Goal: Information Seeking & Learning: Learn about a topic

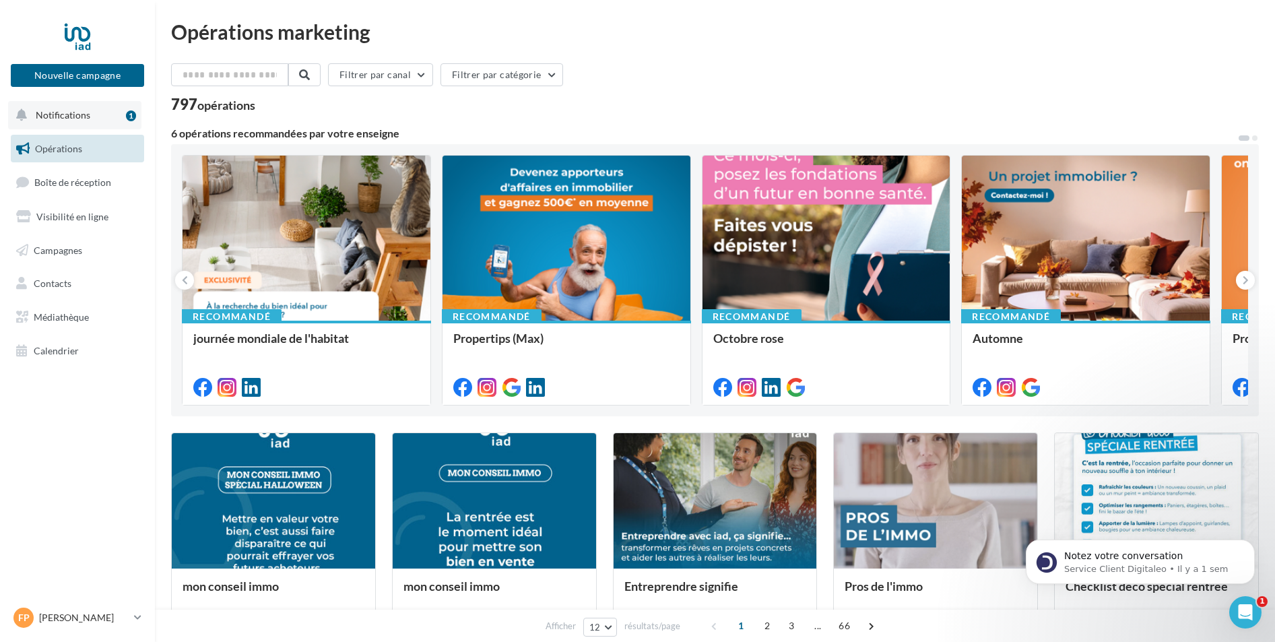
click at [80, 115] on span "Notifications" at bounding box center [63, 114] width 55 height 11
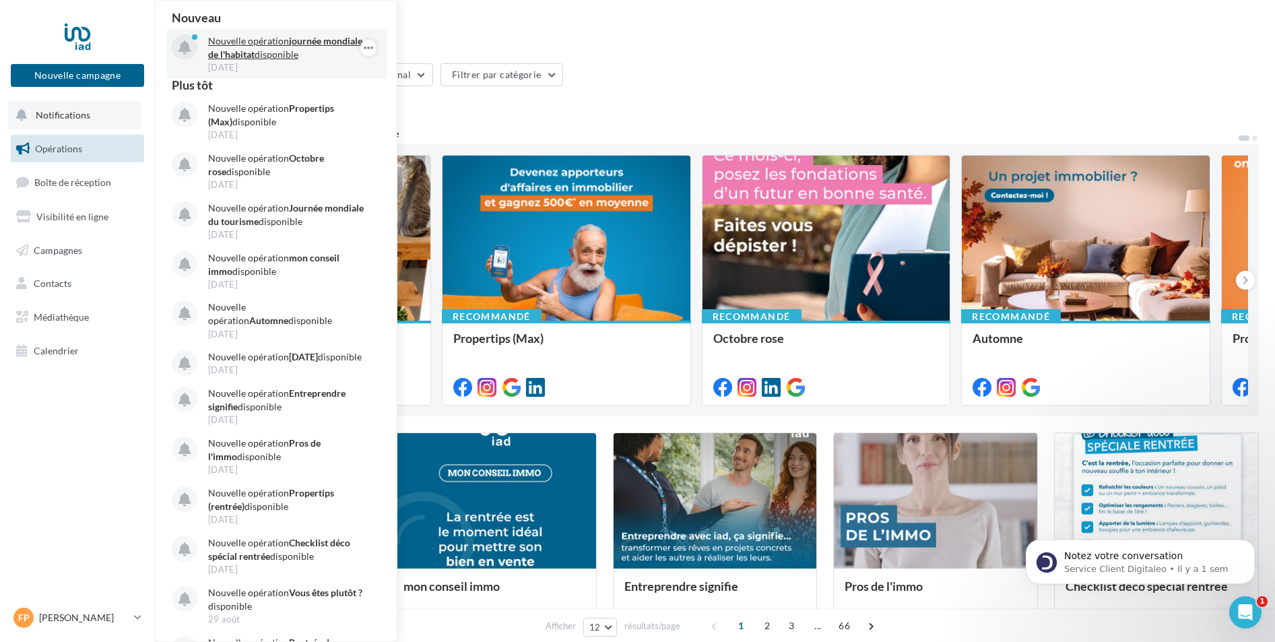
click at [263, 55] on strong "journée mondiale de l'habitat" at bounding box center [285, 47] width 154 height 25
click at [479, 113] on div "797 opérations" at bounding box center [715, 106] width 1088 height 18
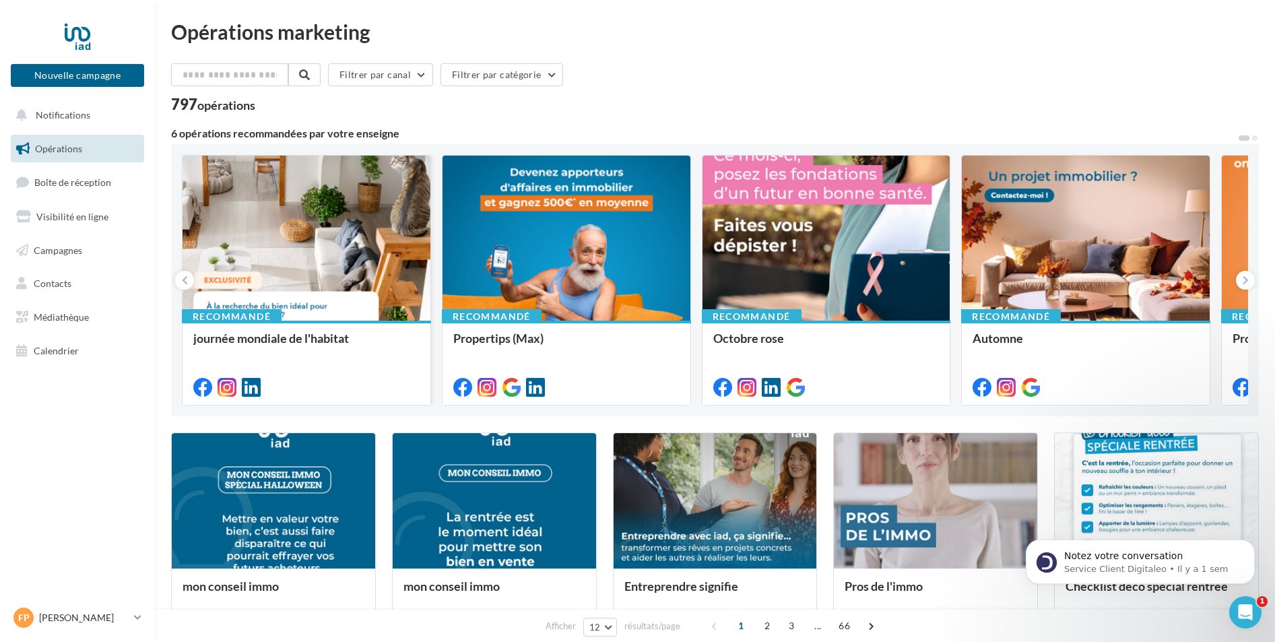
click at [268, 237] on div at bounding box center [306, 239] width 248 height 166
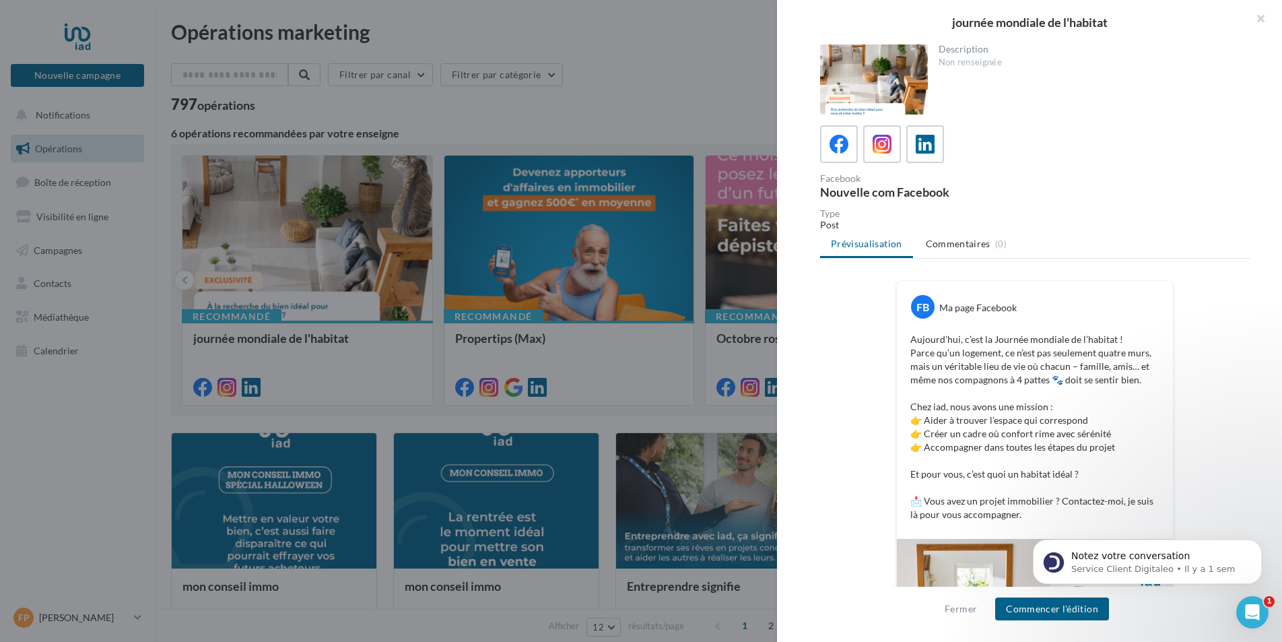
click at [891, 79] on div at bounding box center [874, 79] width 108 height 70
click at [964, 606] on button "Fermer" at bounding box center [960, 609] width 43 height 16
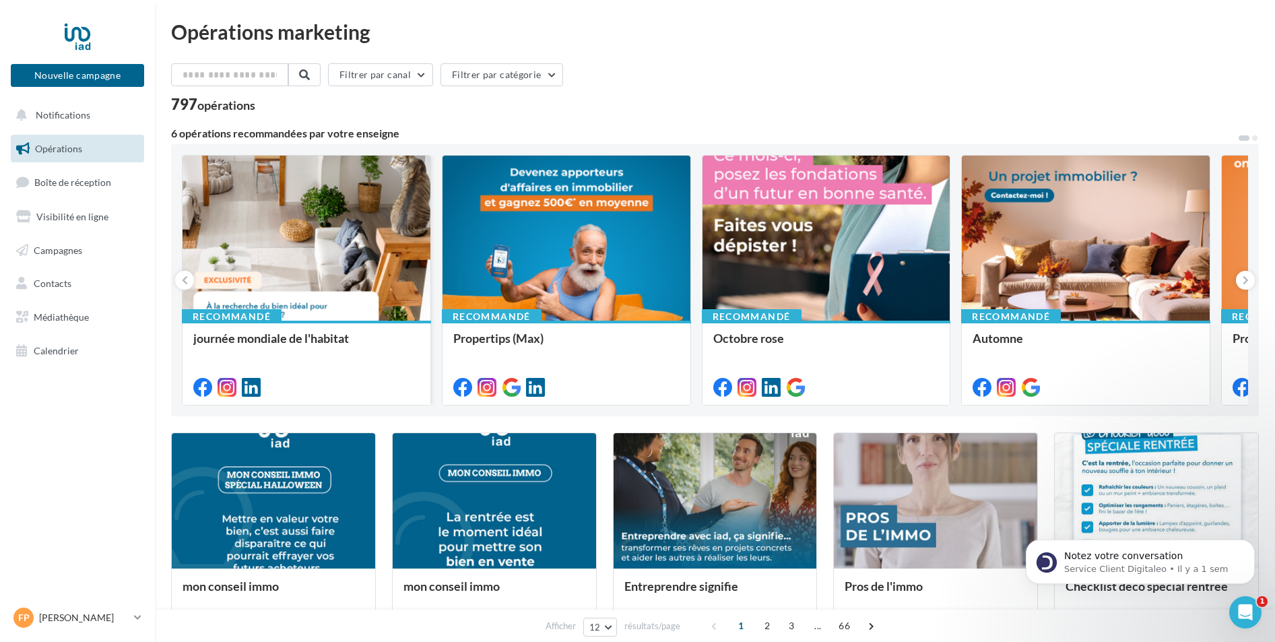
click at [352, 233] on div at bounding box center [306, 239] width 248 height 166
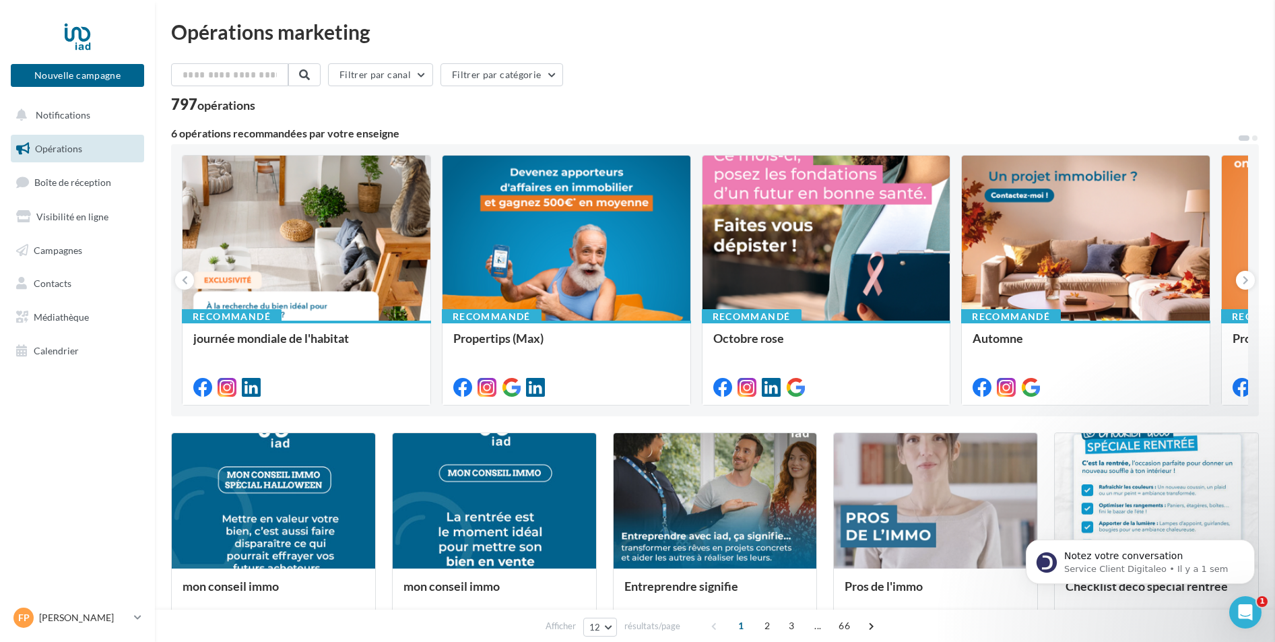
click at [73, 345] on span "Calendrier" at bounding box center [56, 350] width 45 height 11
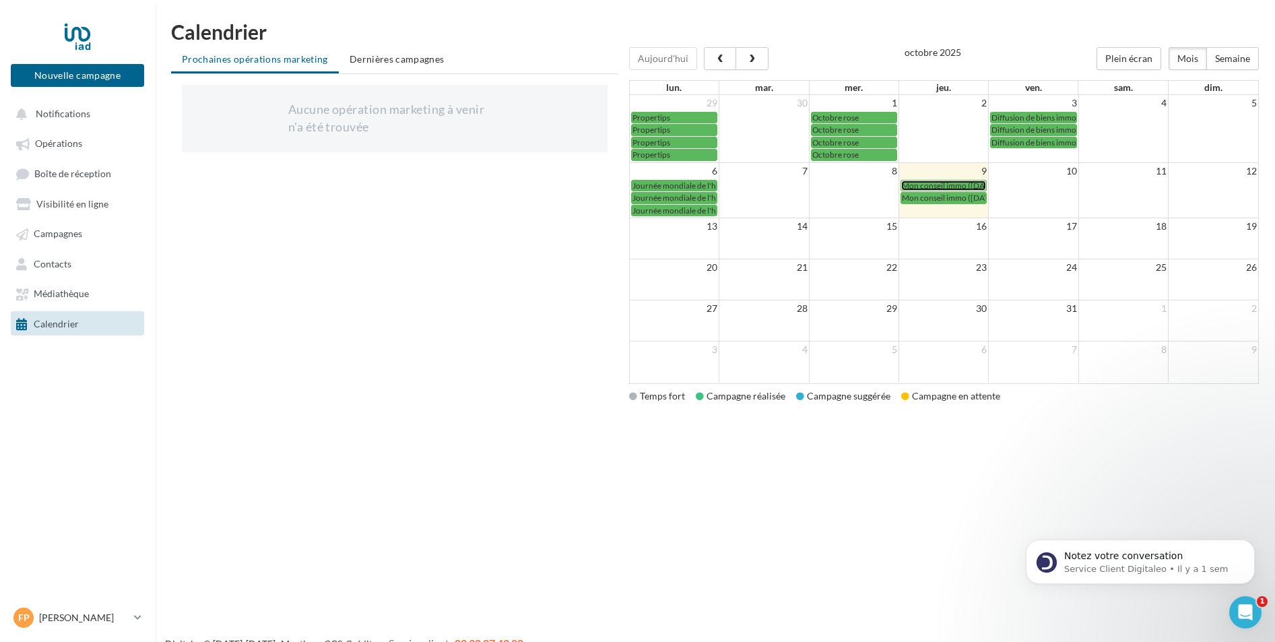
click at [945, 187] on span "Mon conseil immo (Halloween)" at bounding box center [950, 185] width 97 height 10
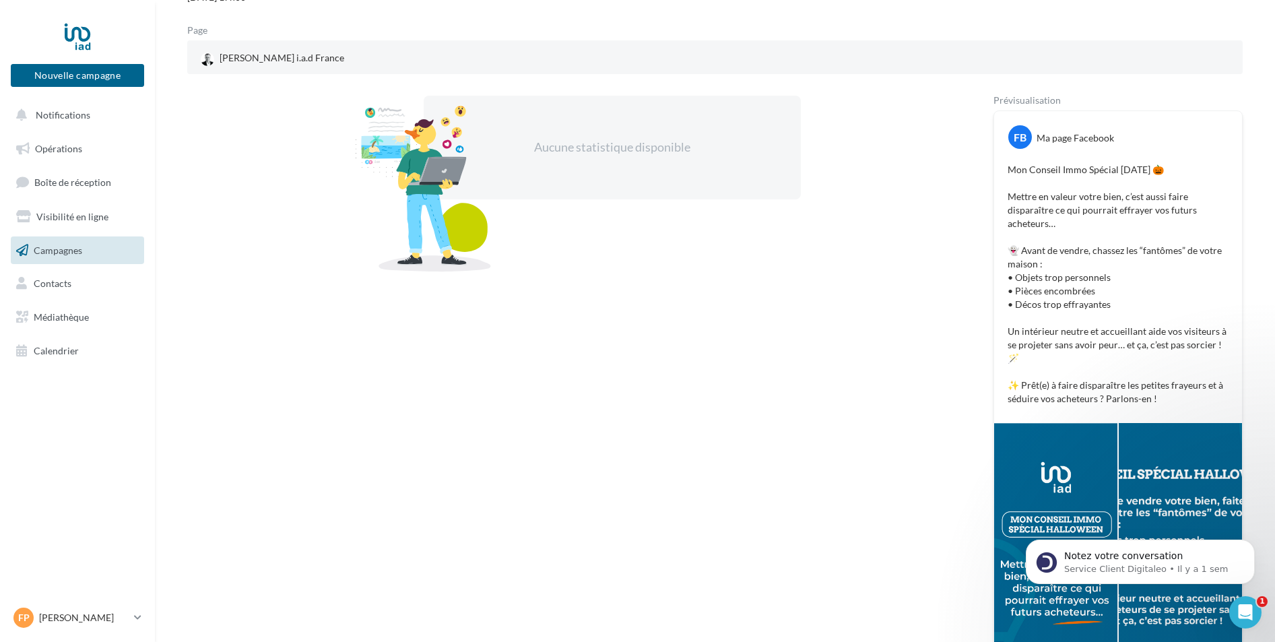
scroll to position [233, 0]
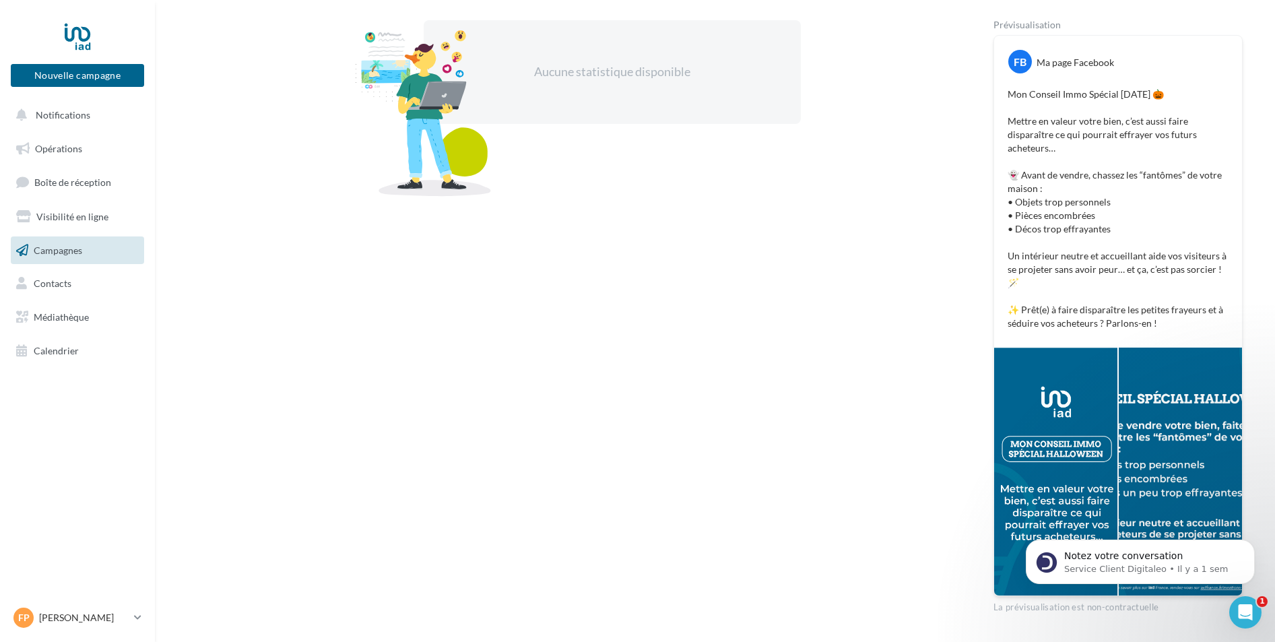
drag, startPoint x: 1069, startPoint y: 432, endPoint x: 1093, endPoint y: 439, distance: 25.3
click at [1088, 438] on div at bounding box center [1118, 471] width 248 height 248
click at [1093, 438] on div at bounding box center [1055, 471] width 123 height 248
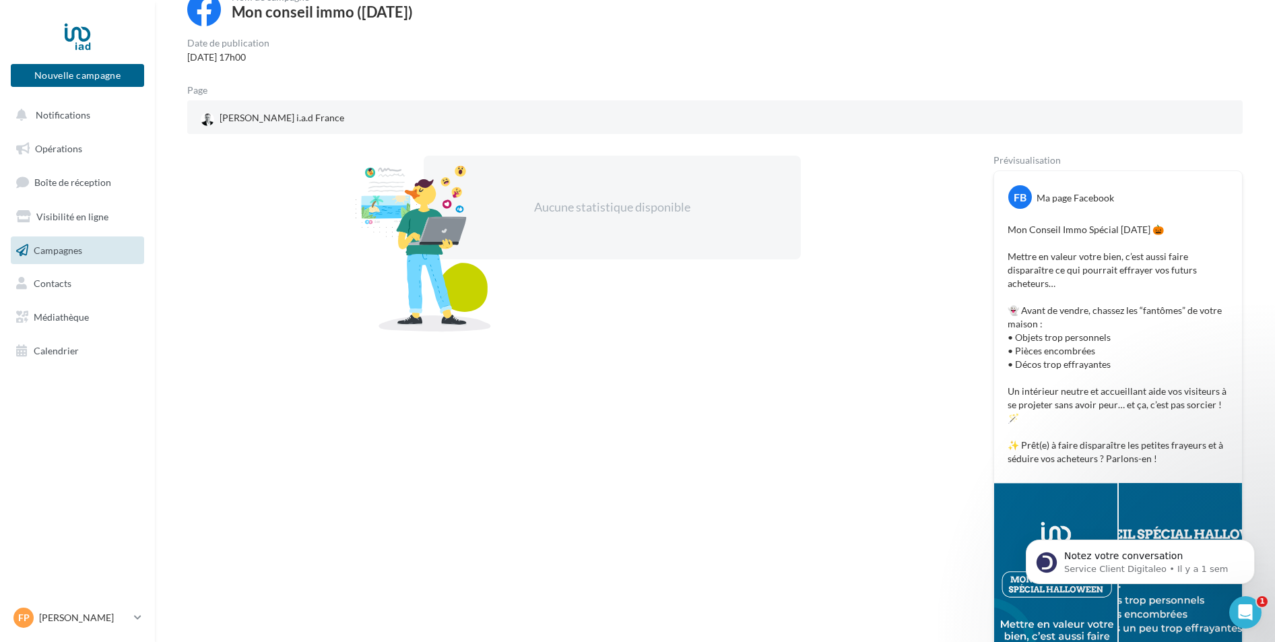
scroll to position [273, 0]
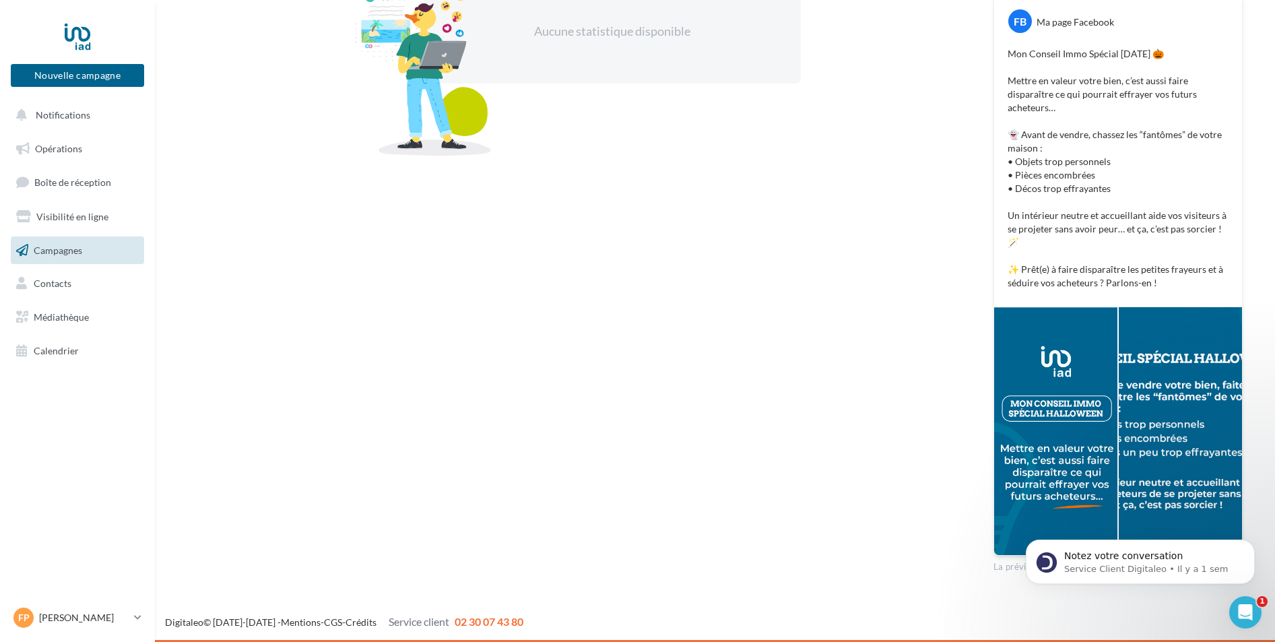
drag, startPoint x: 1036, startPoint y: 446, endPoint x: 1108, endPoint y: 444, distance: 72.8
click at [1115, 443] on div at bounding box center [1055, 431] width 123 height 248
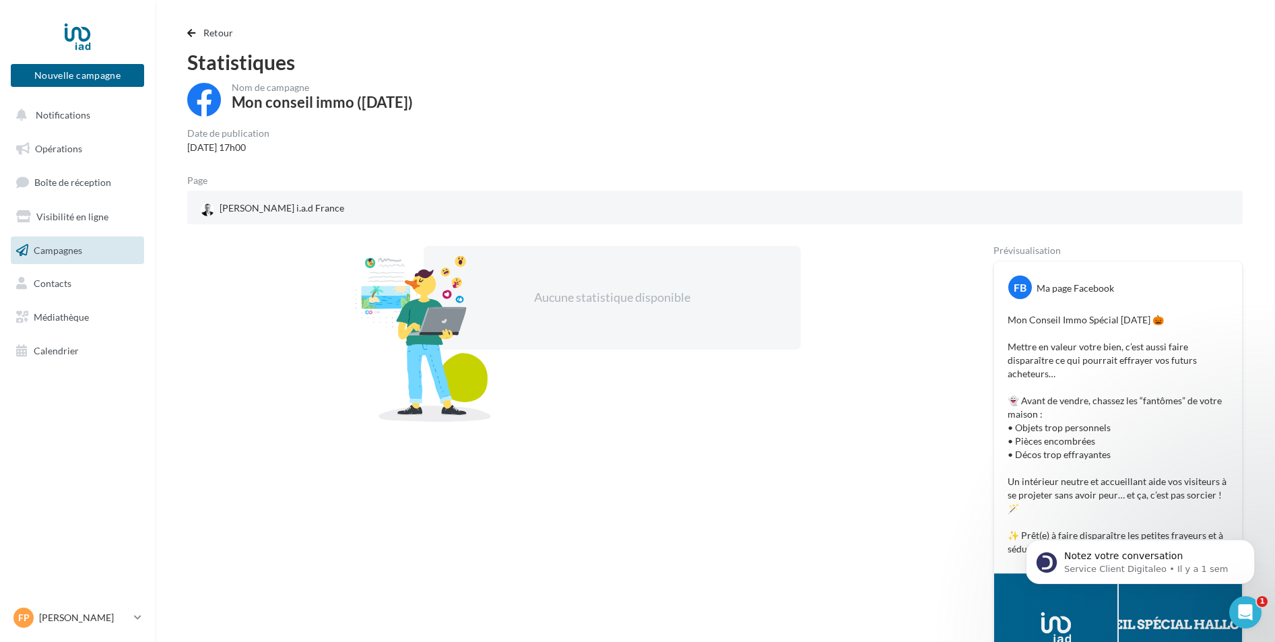
scroll to position [0, 0]
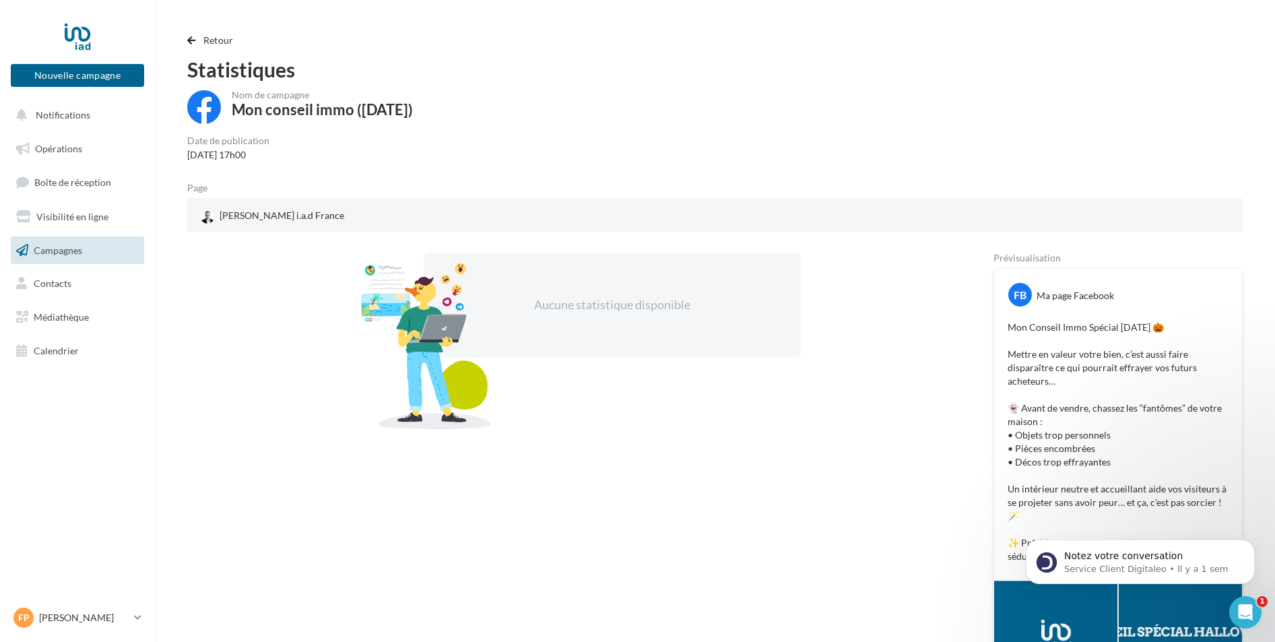
click at [62, 251] on span "Campagnes" at bounding box center [58, 249] width 48 height 11
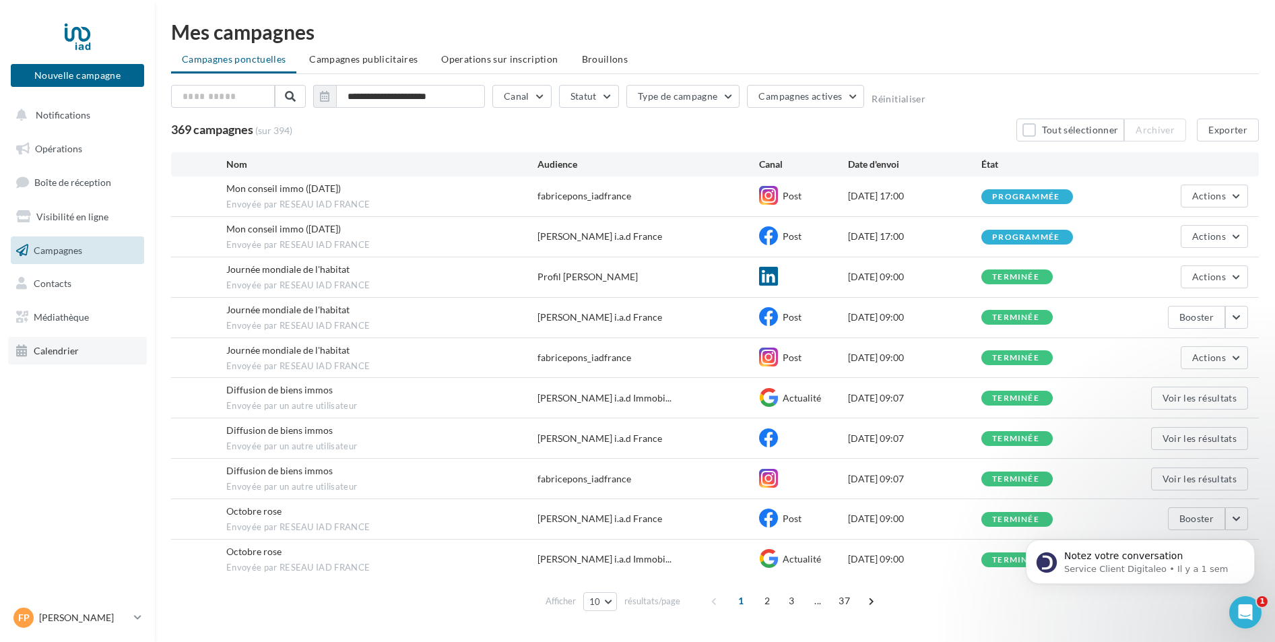
click at [76, 357] on link "Calendrier" at bounding box center [77, 351] width 139 height 28
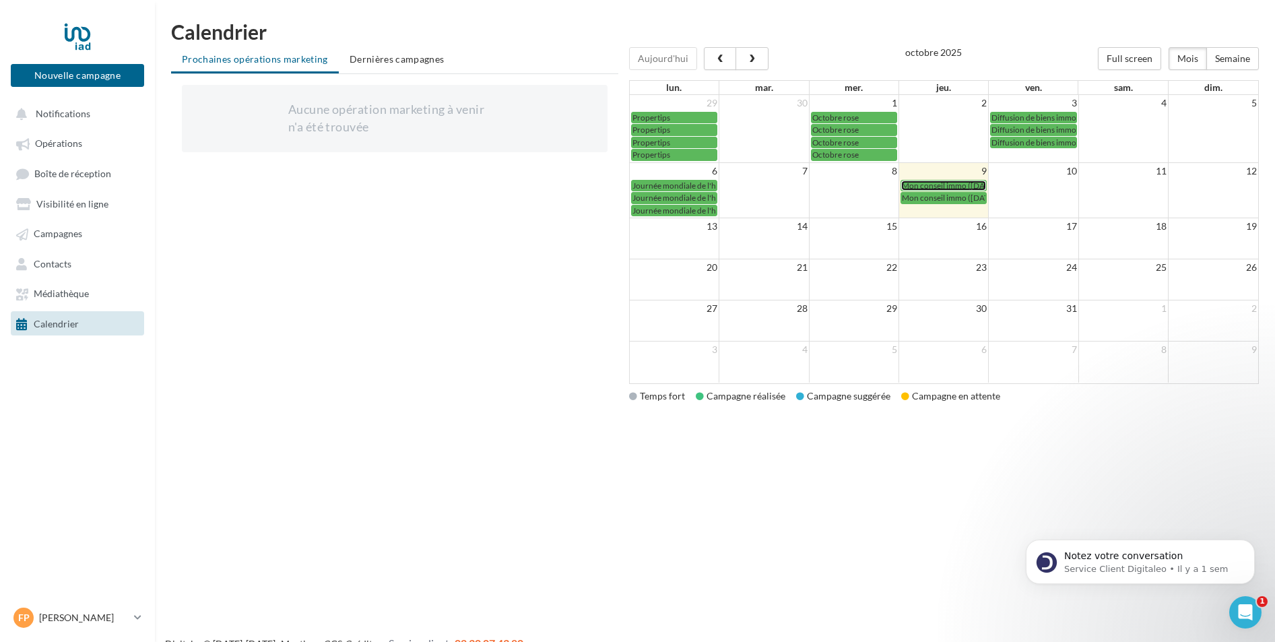
click at [961, 187] on span "Mon conseil immo ([DATE])" at bounding box center [950, 185] width 97 height 10
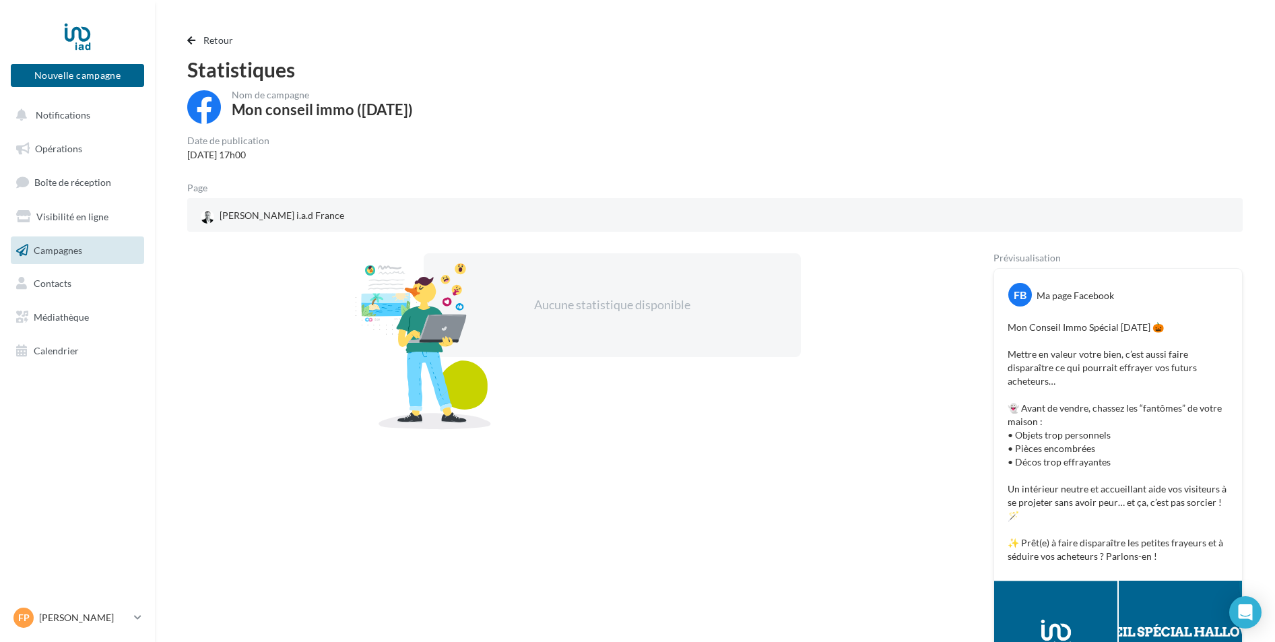
click at [1140, 420] on p "Mon Conseil Immo Spécial [DATE] 🎃 Mettre en valeur votre bien, c’est aussi fair…" at bounding box center [1117, 442] width 221 height 242
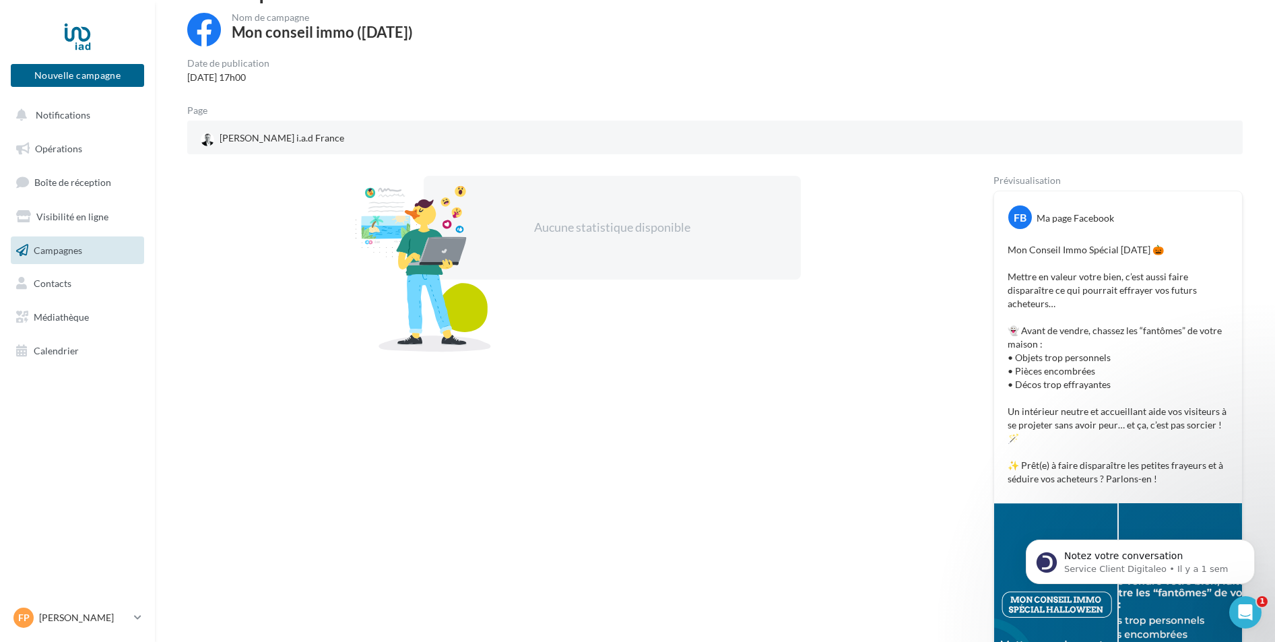
scroll to position [273, 0]
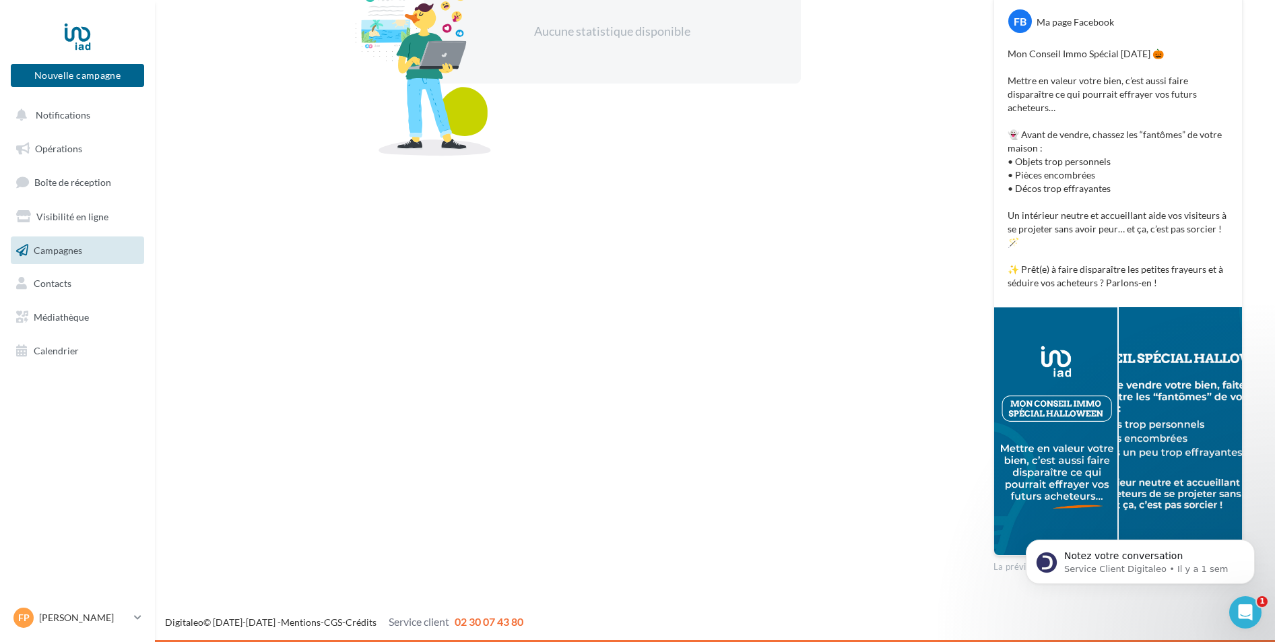
drag, startPoint x: 1103, startPoint y: 422, endPoint x: 1067, endPoint y: 429, distance: 37.0
click at [1067, 429] on div at bounding box center [1055, 431] width 123 height 248
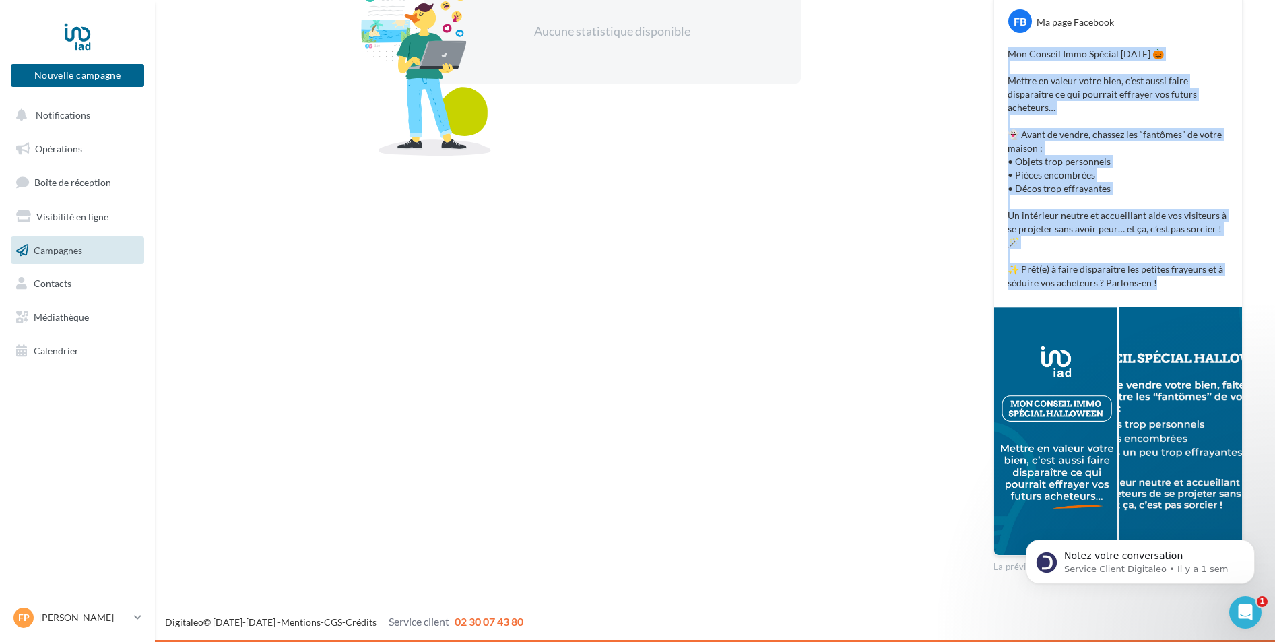
drag, startPoint x: 1158, startPoint y: 281, endPoint x: 1008, endPoint y: 55, distance: 271.6
click at [1008, 55] on p "Mon Conseil Immo Spécial [DATE] 🎃 Mettre en valeur votre bien, c’est aussi fair…" at bounding box center [1117, 168] width 221 height 242
copy p "Mon Conseil Immo Spécial [DATE] 🎃 Mettre en valeur votre bien, c’est aussi fair…"
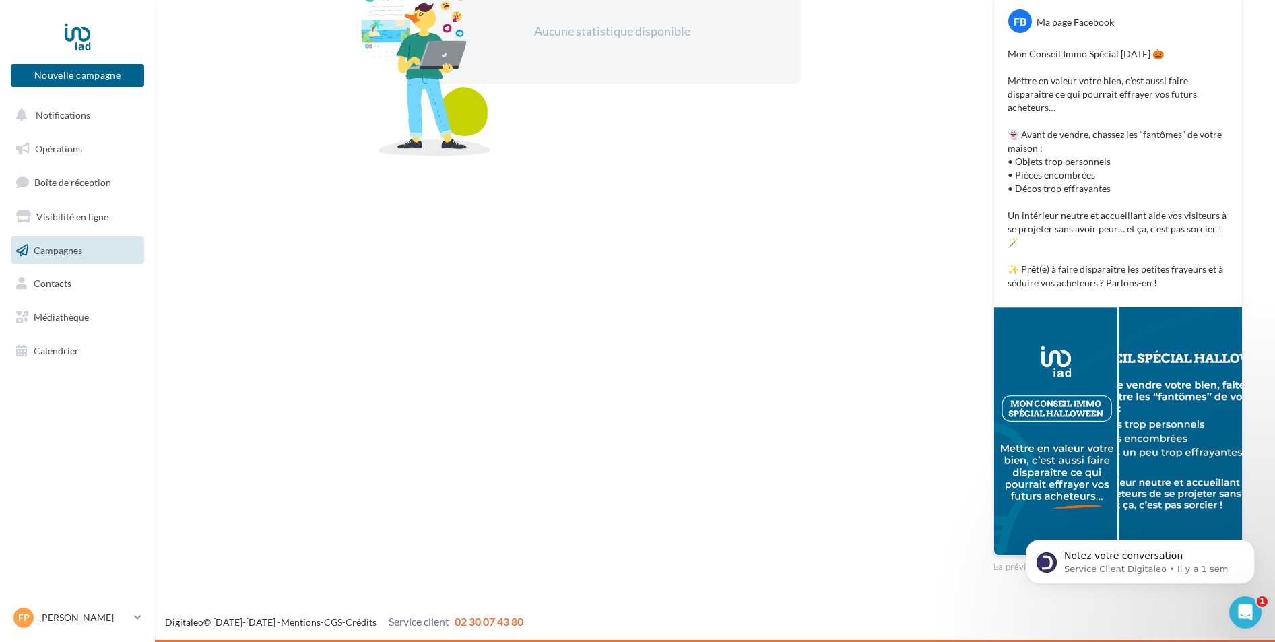
click at [1049, 393] on div at bounding box center [1055, 431] width 123 height 248
click at [69, 152] on span "Opérations" at bounding box center [58, 148] width 47 height 11
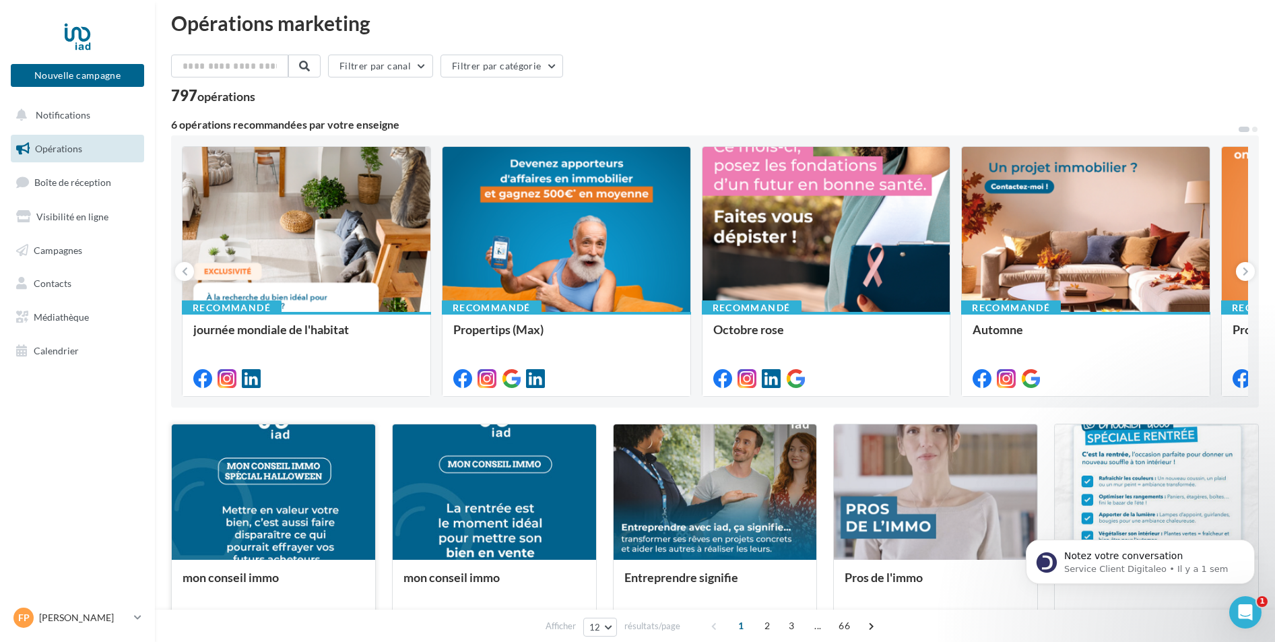
click at [311, 484] on div at bounding box center [273, 492] width 203 height 137
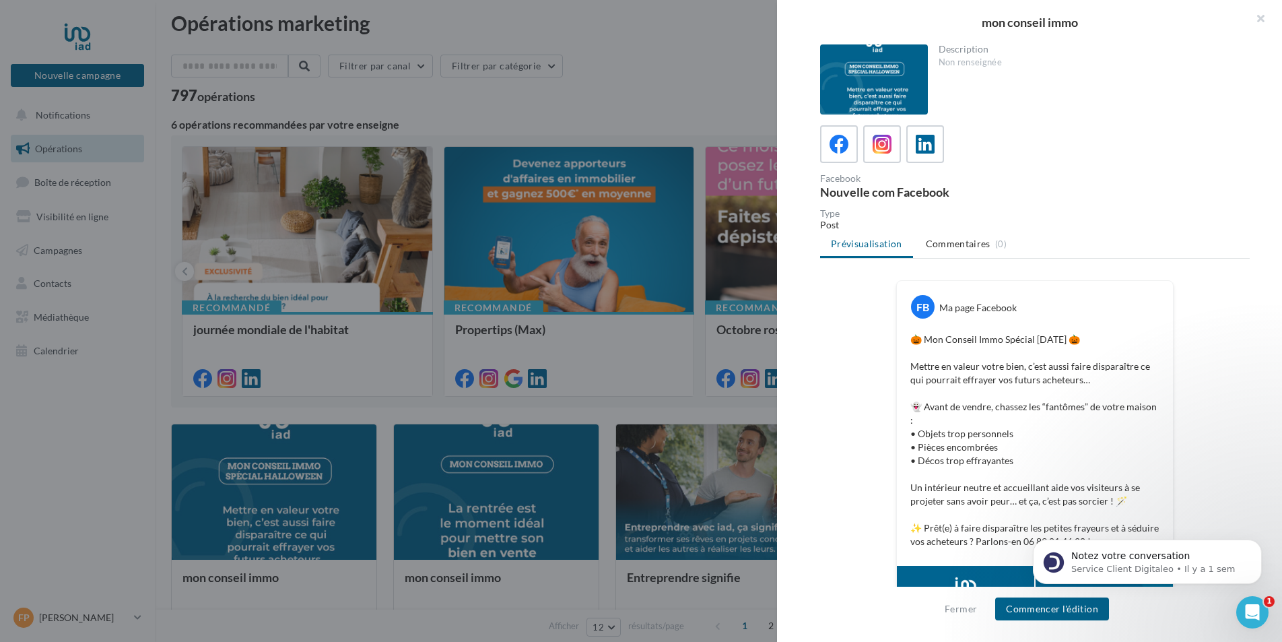
click at [985, 568] on div at bounding box center [965, 635] width 137 height 138
click at [859, 70] on div at bounding box center [874, 79] width 108 height 70
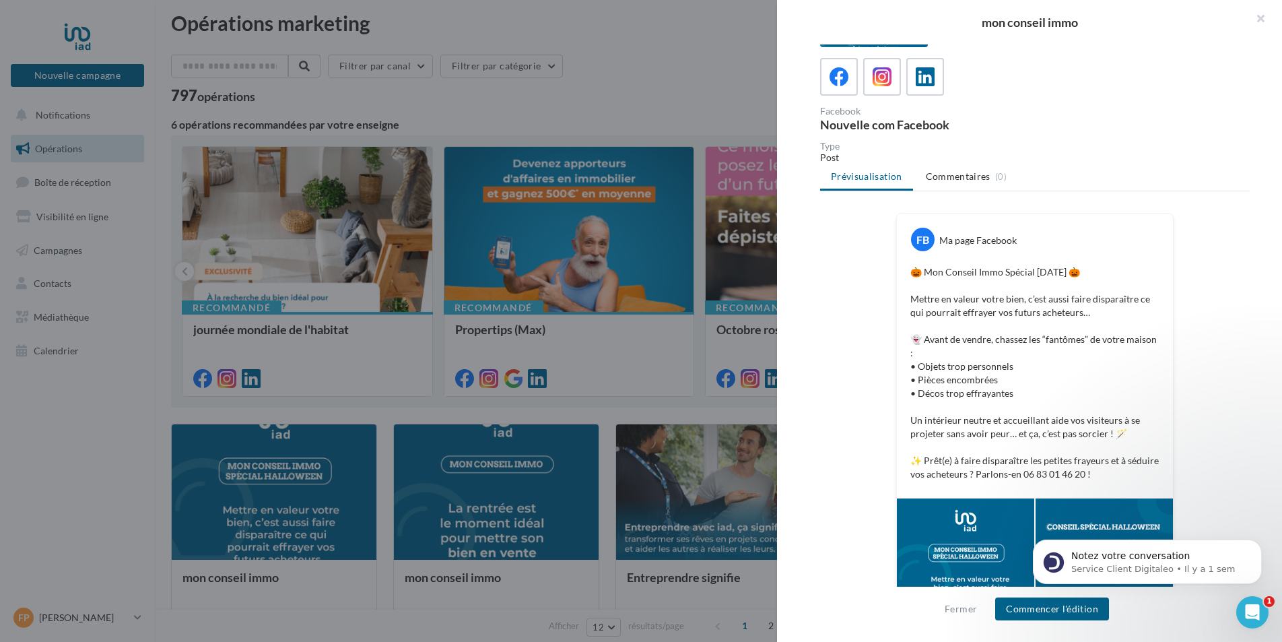
scroll to position [110, 0]
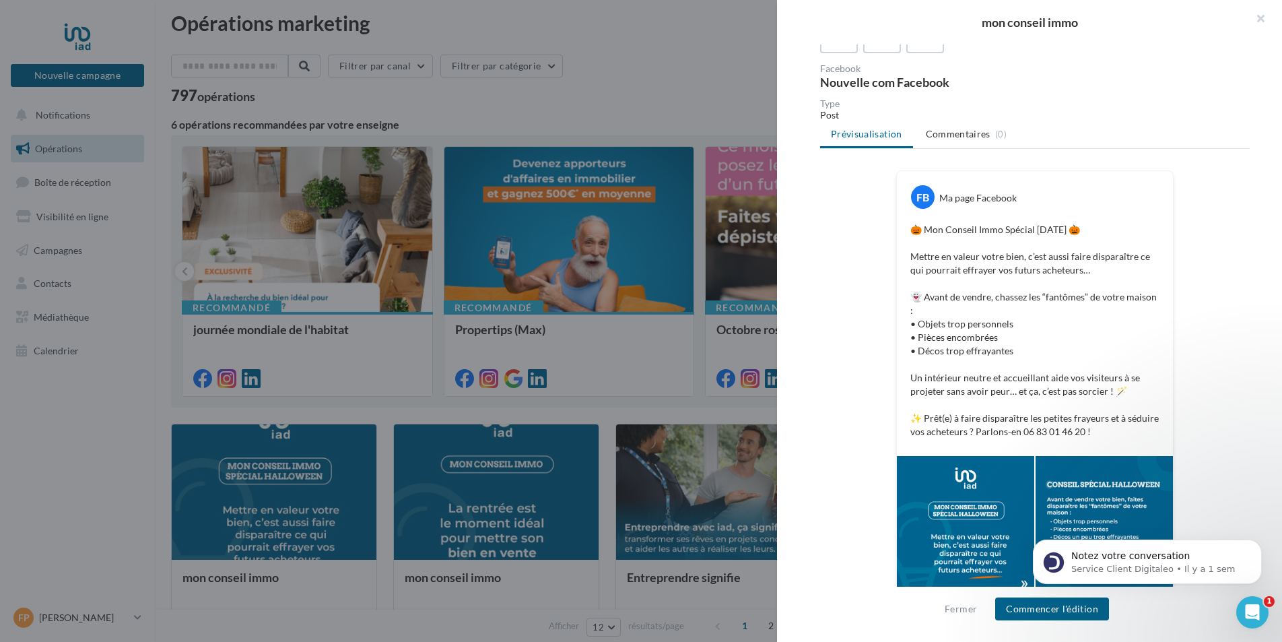
click at [1061, 485] on div at bounding box center [1104, 525] width 137 height 138
click at [1071, 484] on div at bounding box center [1104, 525] width 137 height 138
click at [985, 531] on div at bounding box center [965, 525] width 137 height 138
